Goal: Task Accomplishment & Management: Use online tool/utility

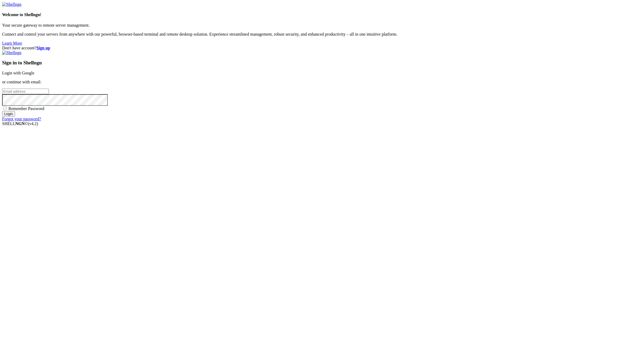
click at [49, 94] on input "email" at bounding box center [25, 92] width 47 height 6
paste input "[EMAIL_ADDRESS][DOMAIN_NAME]:NameNameName"
click at [49, 94] on input "[EMAIL_ADDRESS][DOMAIN_NAME]:NameNameName" at bounding box center [25, 92] width 47 height 6
type input "[EMAIL_ADDRESS][DOMAIN_NAME]:NameNameName"
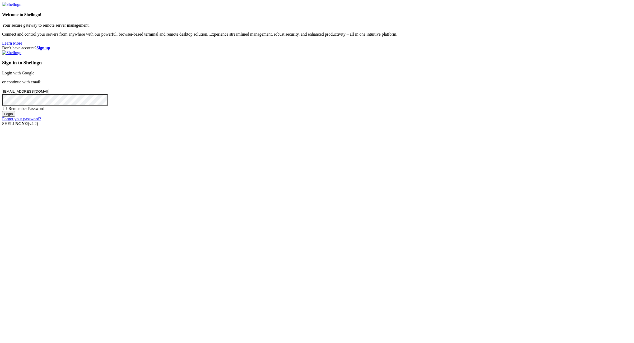
click at [50, 46] on strong "Sign up" at bounding box center [43, 48] width 14 height 4
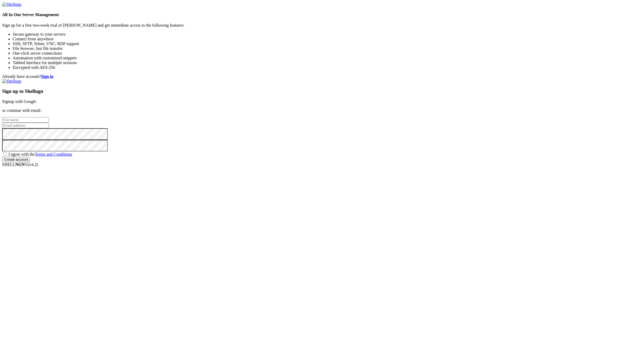
click at [49, 123] on input "text" at bounding box center [25, 120] width 47 height 6
click at [49, 128] on input "email" at bounding box center [25, 126] width 47 height 6
paste input "[EMAIL_ADDRESS][DOMAIN_NAME]:NameNameName"
click at [49, 128] on input "[EMAIL_ADDRESS][DOMAIN_NAME]:NameNameName" at bounding box center [25, 126] width 47 height 6
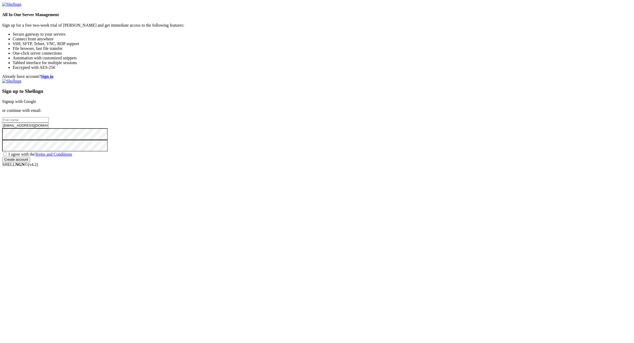
click at [49, 128] on input "[EMAIL_ADDRESS][DOMAIN_NAME]:NameNameName" at bounding box center [25, 126] width 47 height 6
click at [49, 128] on input "[EMAIL_ADDRESS][DOMAIN_NAME]:" at bounding box center [25, 126] width 47 height 6
click at [49, 128] on input "[EMAIL_ADDRESS][DOMAIN_NAME]" at bounding box center [25, 126] width 47 height 6
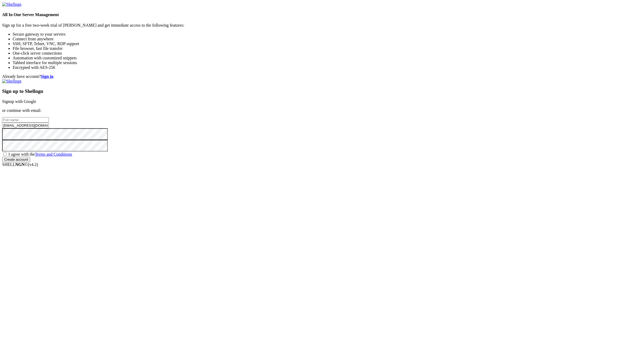
type input "[EMAIL_ADDRESS][DOMAIN_NAME]"
click at [49, 123] on input "text" at bounding box center [25, 120] width 47 height 6
paste input "crimsonclareta"
type input "crimsonclareta"
click at [72, 157] on span "I agree with the Terms and Conditions" at bounding box center [40, 154] width 64 height 4
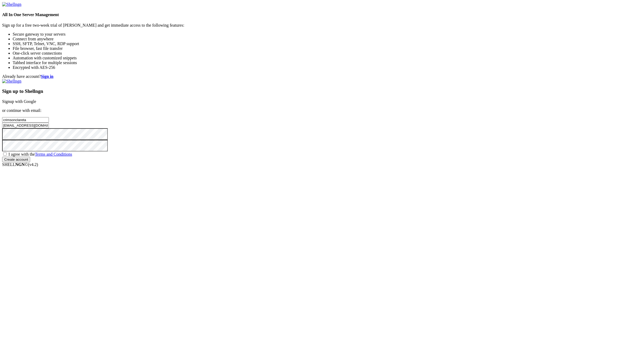
click at [7, 156] on input "I agree with the Terms and Conditions" at bounding box center [4, 153] width 3 height 3
checkbox input "true"
click at [30, 162] on input "Create account" at bounding box center [16, 160] width 28 height 6
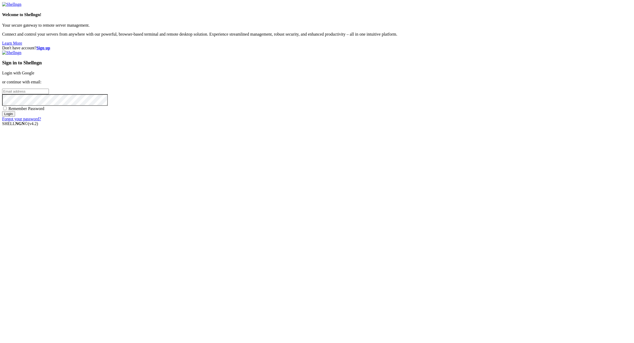
click at [551, 122] on div "Don't have account? Sign up Sign in to Shellngn Login with Google or continue w…" at bounding box center [317, 84] width 630 height 76
click at [49, 94] on input "email" at bounding box center [25, 92] width 47 height 6
paste input "[EMAIL_ADDRESS][DOMAIN_NAME]:NameNameName"
click at [49, 94] on input "[EMAIL_ADDRESS][DOMAIN_NAME]:NameNameName" at bounding box center [25, 92] width 47 height 6
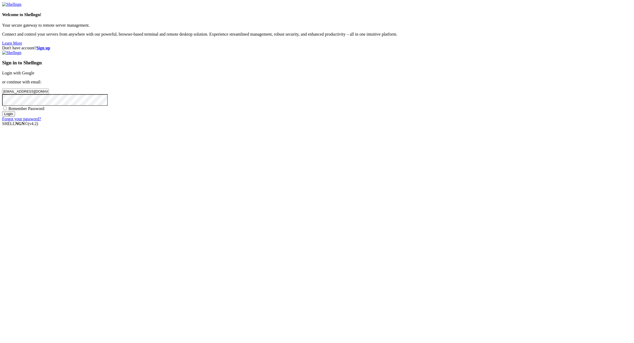
click at [49, 94] on input "[EMAIL_ADDRESS][DOMAIN_NAME]:" at bounding box center [25, 92] width 47 height 6
type input "[EMAIL_ADDRESS][DOMAIN_NAME]"
click at [44, 111] on span "Remember Password" at bounding box center [26, 108] width 36 height 4
click at [7, 110] on input "Remember Password" at bounding box center [4, 108] width 3 height 3
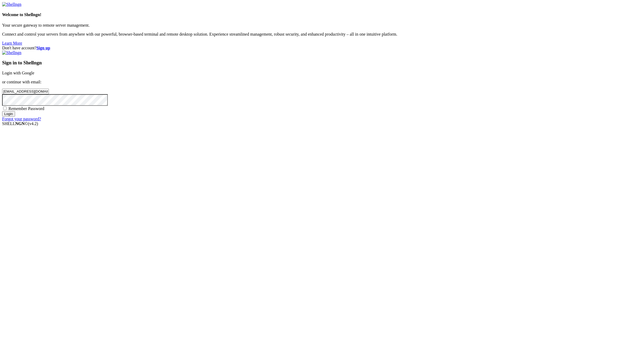
checkbox input "true"
click at [15, 117] on input "Login" at bounding box center [8, 114] width 13 height 6
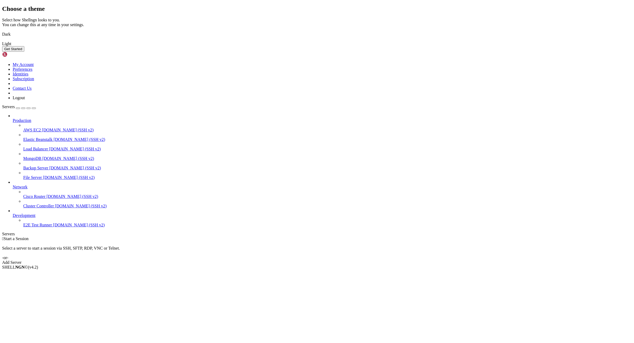
click at [2, 31] on img at bounding box center [2, 31] width 0 height 0
click at [24, 52] on button "Get Started" at bounding box center [13, 49] width 22 height 6
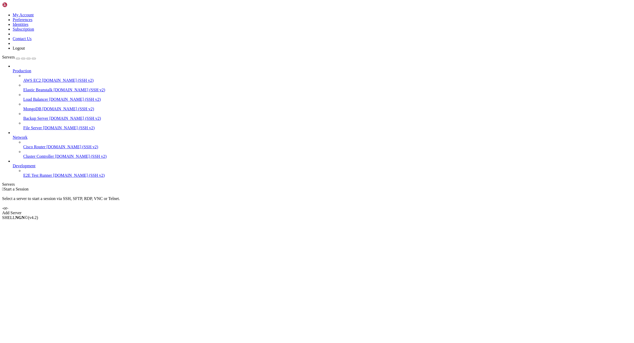
click at [354, 211] on div "Add Server" at bounding box center [317, 213] width 630 height 5
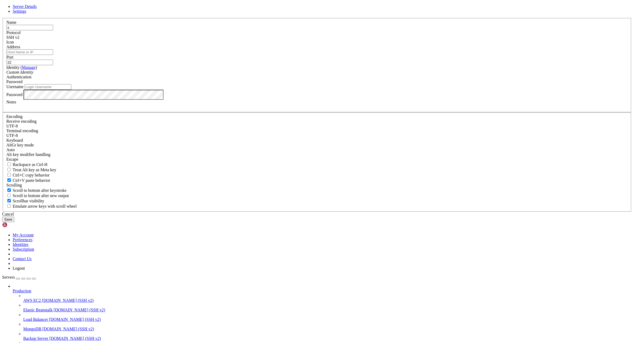
type input "s"
click at [268, 75] on div "Custom Identity" at bounding box center [316, 72] width 621 height 5
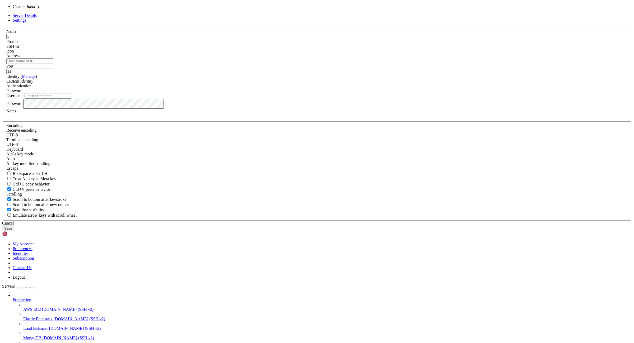
click at [272, 64] on div "Address" at bounding box center [316, 59] width 621 height 10
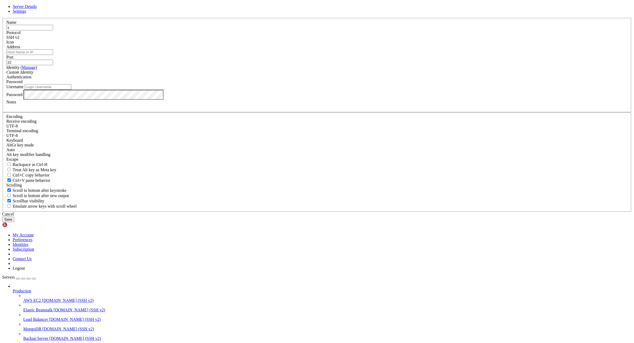
click at [53, 55] on input "Address" at bounding box center [29, 52] width 47 height 6
paste input "176.98.185.72"
type input "176.98.185.72"
click at [71, 90] on input "Username" at bounding box center [48, 87] width 47 height 6
paste input "root"
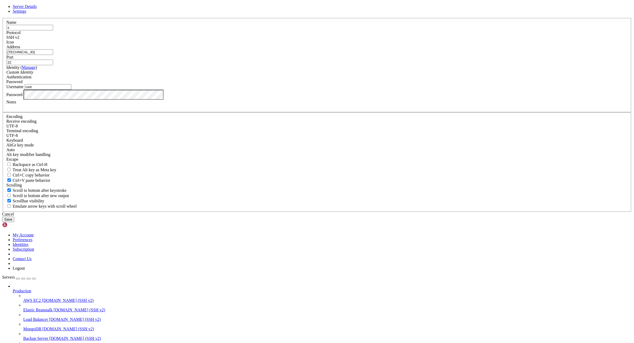
type input "root"
click at [14, 222] on button "Save" at bounding box center [8, 220] width 12 height 6
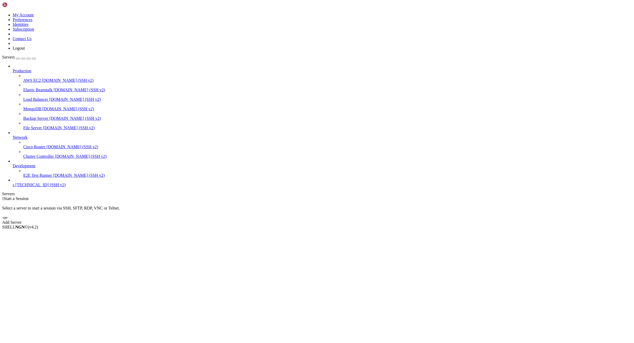
click at [27, 187] on span "176.98.185.72 (SSH v2)" at bounding box center [40, 185] width 50 height 4
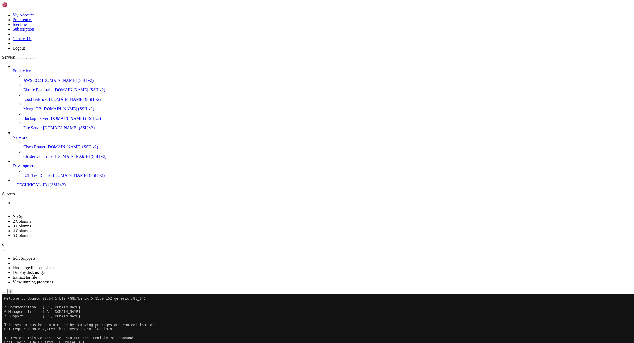
scroll to position [31, 0]
